Goal: Task Accomplishment & Management: Manage account settings

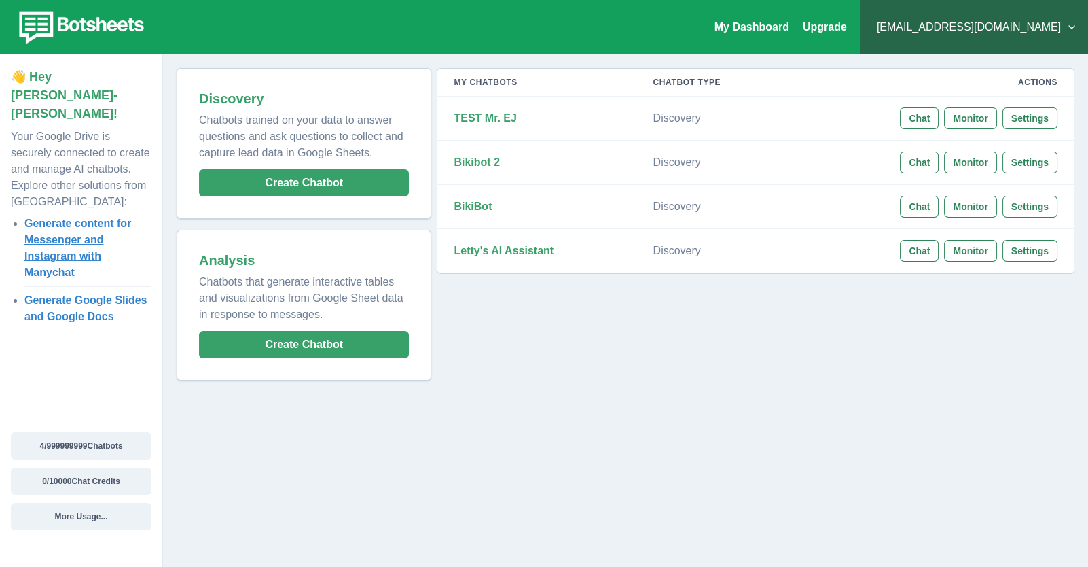
click at [67, 217] on link "Generate content for Messenger and Instagram with Manychat" at bounding box center [77, 247] width 107 height 60
click at [935, 113] on button "Chat" at bounding box center [919, 118] width 39 height 22
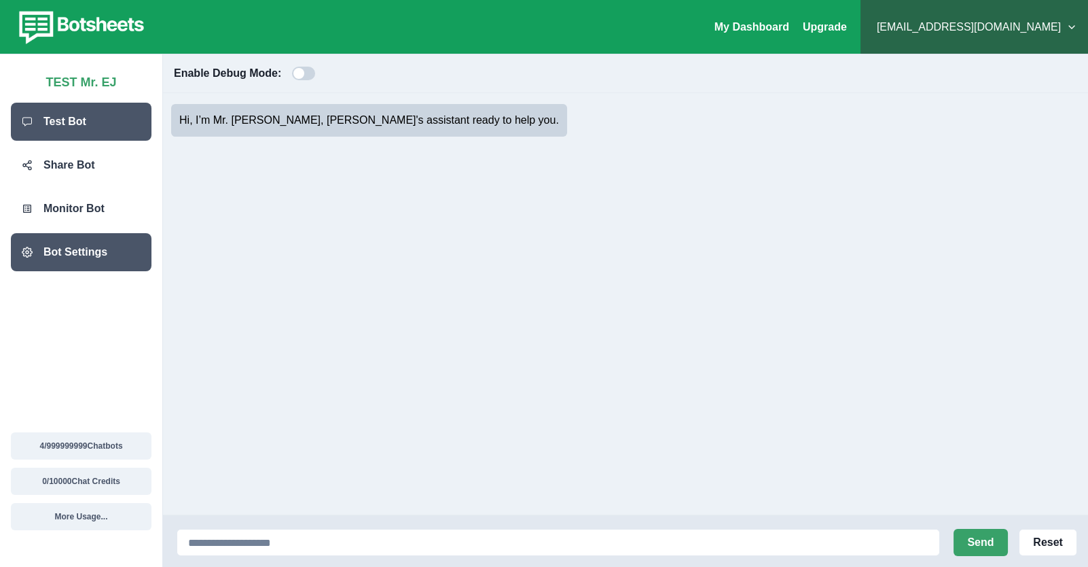
click at [48, 259] on p "Bot Settings" at bounding box center [75, 252] width 64 height 16
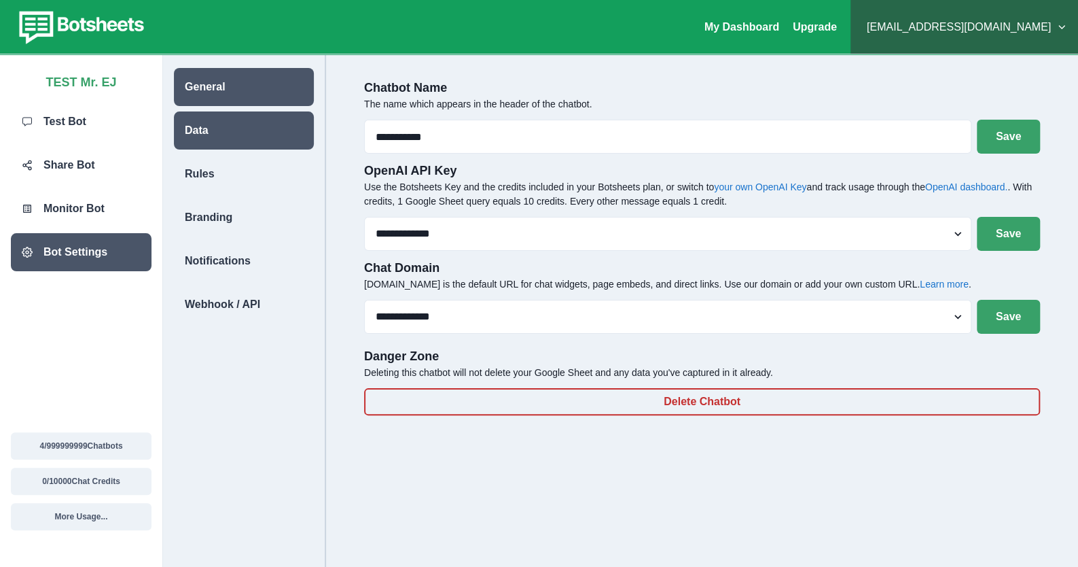
click at [256, 113] on div "Data" at bounding box center [244, 130] width 140 height 38
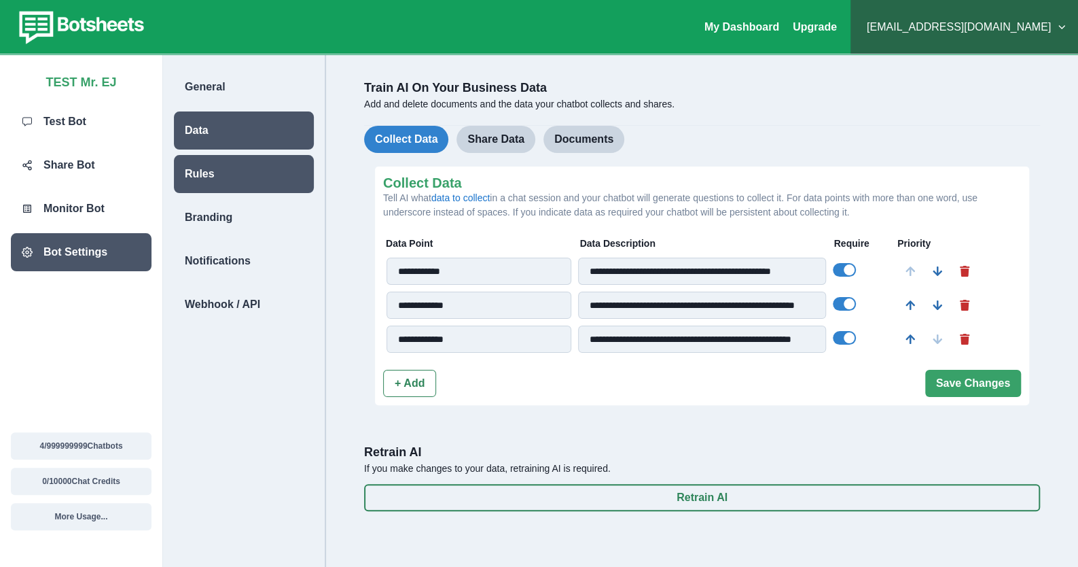
click at [262, 170] on div "Rules" at bounding box center [244, 174] width 140 height 38
select select "*****"
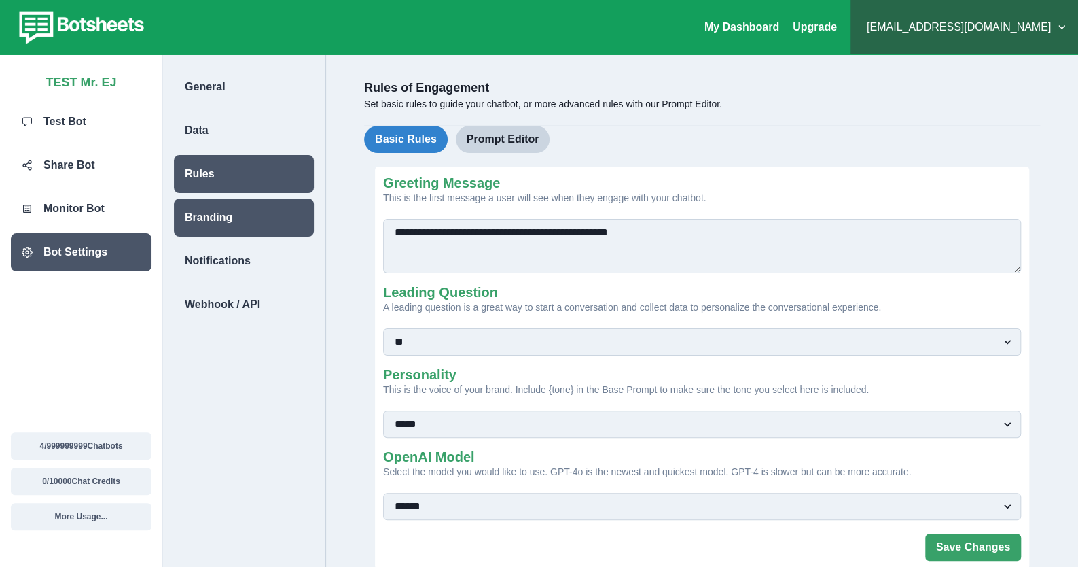
click at [270, 203] on div "Branding" at bounding box center [244, 217] width 140 height 38
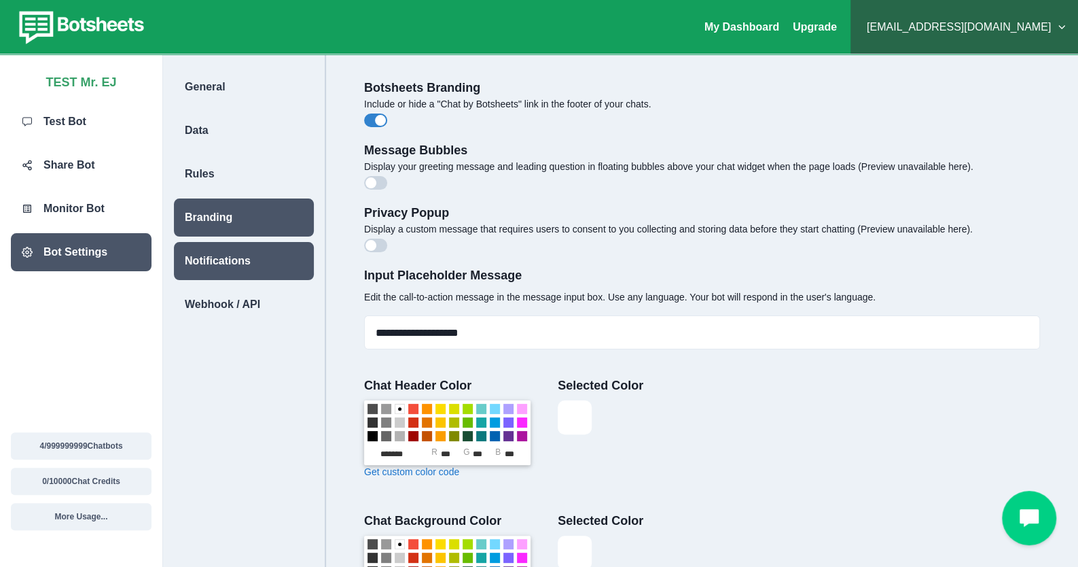
click at [278, 246] on div "Notifications" at bounding box center [244, 261] width 140 height 38
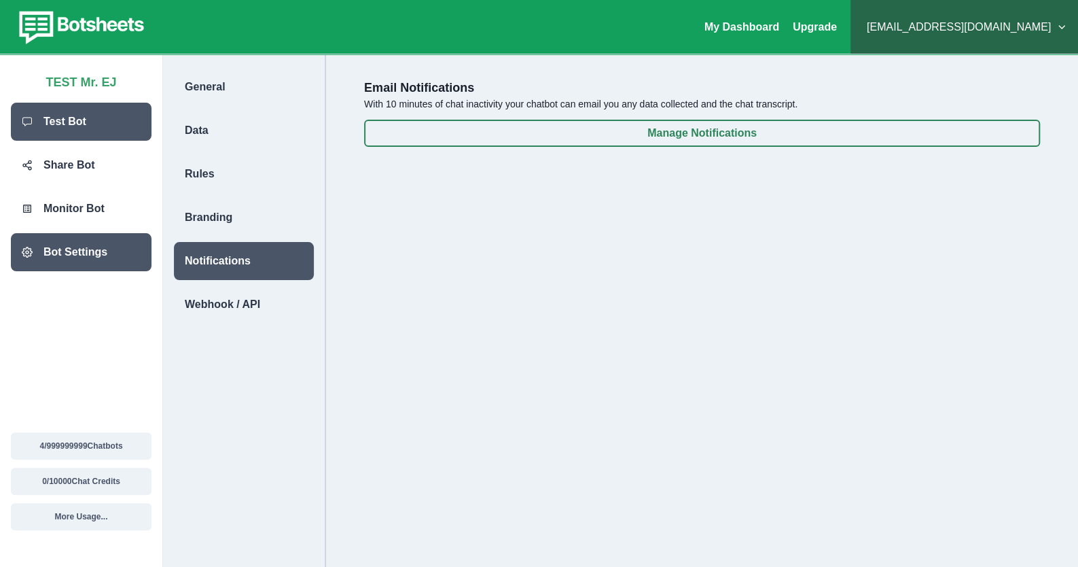
click at [109, 113] on div "Test Bot" at bounding box center [81, 122] width 141 height 38
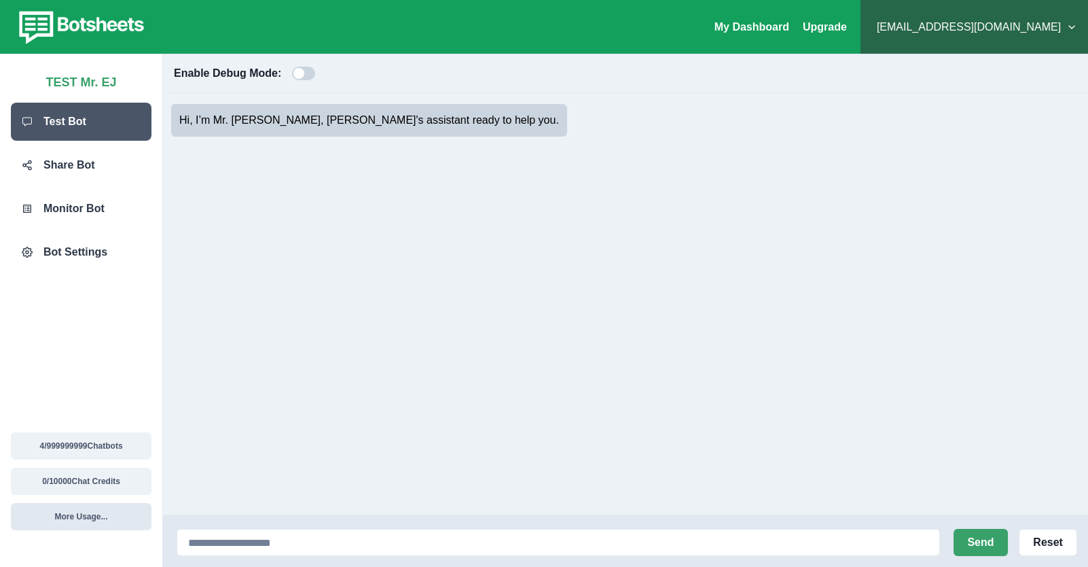
click at [95, 517] on button "More Usage..." at bounding box center [81, 516] width 141 height 27
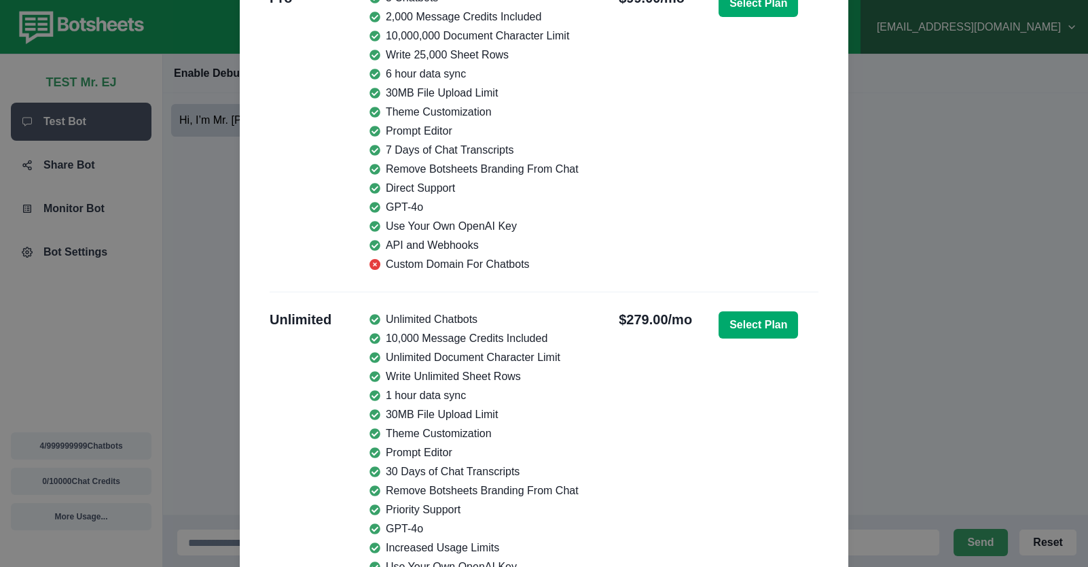
scroll to position [951, 0]
